Goal: Find specific page/section

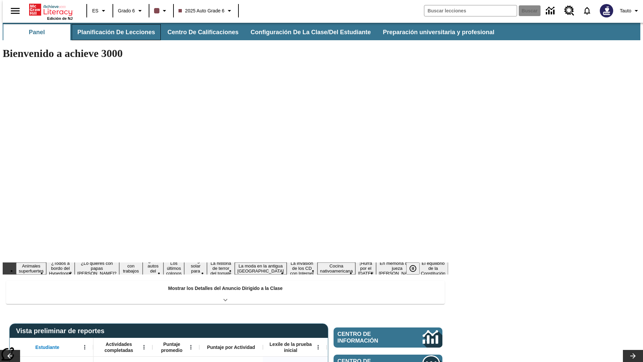
click at [112, 32] on button "Planificación de lecciones" at bounding box center [116, 32] width 89 height 16
